Goal: Navigation & Orientation: Find specific page/section

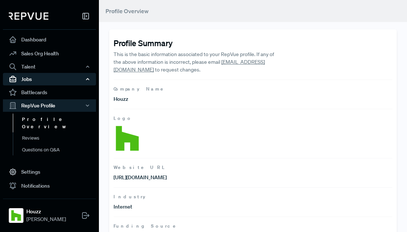
click at [47, 82] on div "Jobs" at bounding box center [49, 79] width 93 height 12
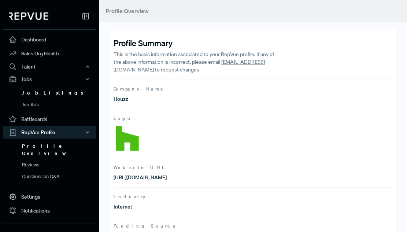
click at [50, 95] on link "Job Listings" at bounding box center [59, 93] width 93 height 12
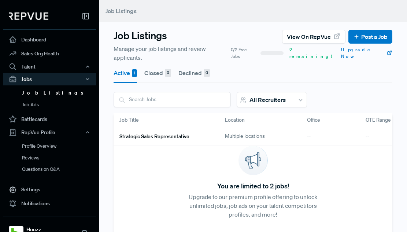
click at [167, 133] on h6 "Strategic Sales Representative" at bounding box center [154, 136] width 70 height 6
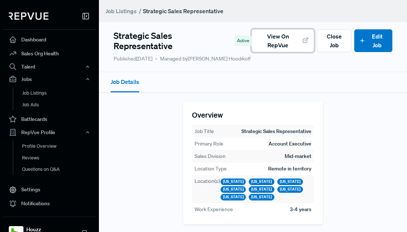
click at [280, 45] on span "View on RepVue" at bounding box center [277, 41] width 43 height 18
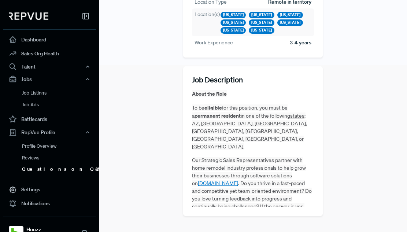
scroll to position [171, 0]
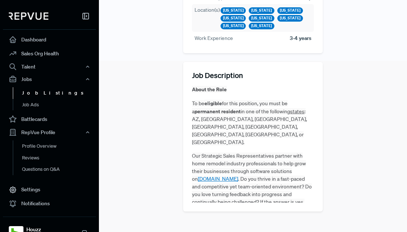
click at [41, 92] on link "Job Listings" at bounding box center [59, 93] width 93 height 12
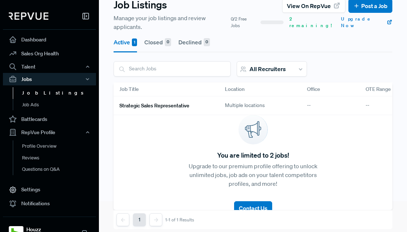
click at [160, 38] on button "Closed 0" at bounding box center [157, 42] width 27 height 21
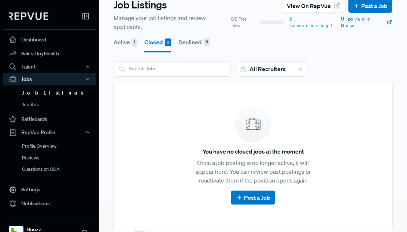
click at [131, 35] on button "Active 1" at bounding box center [125, 42] width 23 height 21
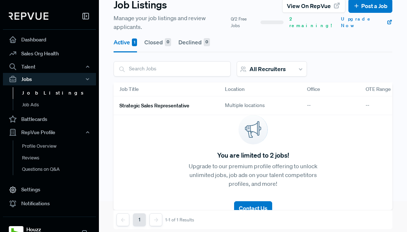
click at [147, 103] on div "Strategic Sales Representative" at bounding box center [166, 105] width 105 height 19
click at [147, 103] on h6 "Strategic Sales Representative" at bounding box center [154, 106] width 70 height 6
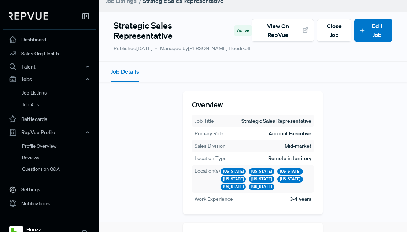
scroll to position [12, 0]
